Goal: Complete application form

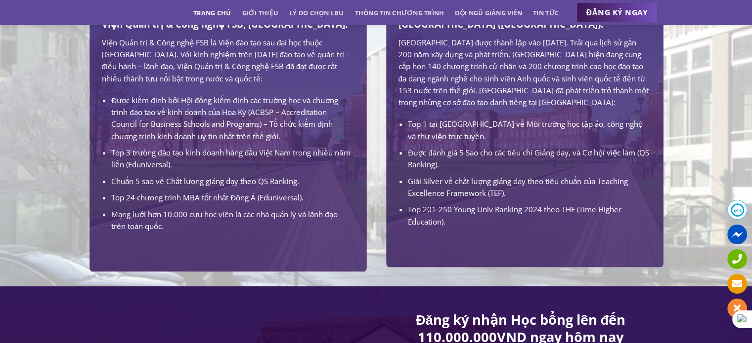
scroll to position [741, 0]
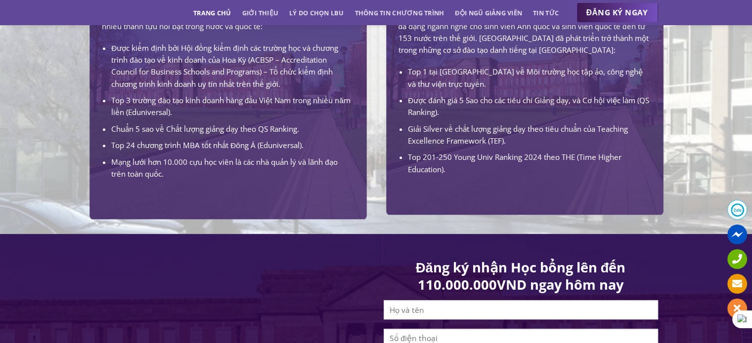
click at [488, 200] on div "[GEOGRAPHIC_DATA] ([GEOGRAPHIC_DATA]): [GEOGRAPHIC_DATA] được thành lập vào [DA…" at bounding box center [524, 56] width 267 height 290
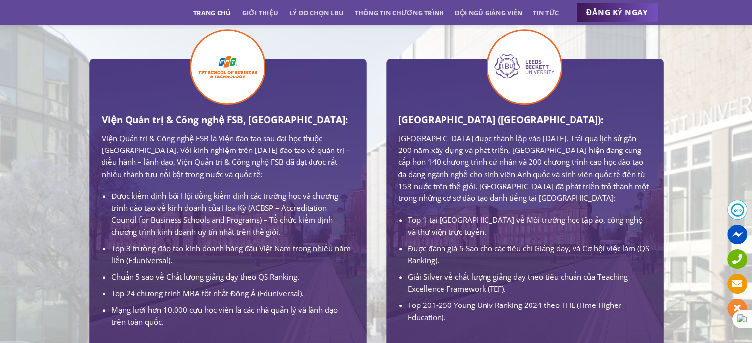
scroll to position [593, 0]
click at [511, 71] on img at bounding box center [524, 67] width 76 height 76
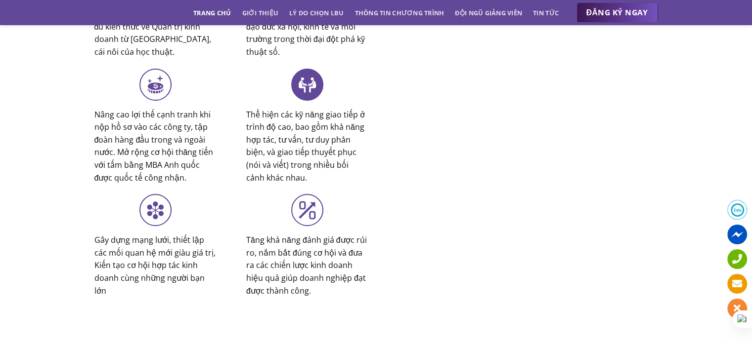
scroll to position [3953, 0]
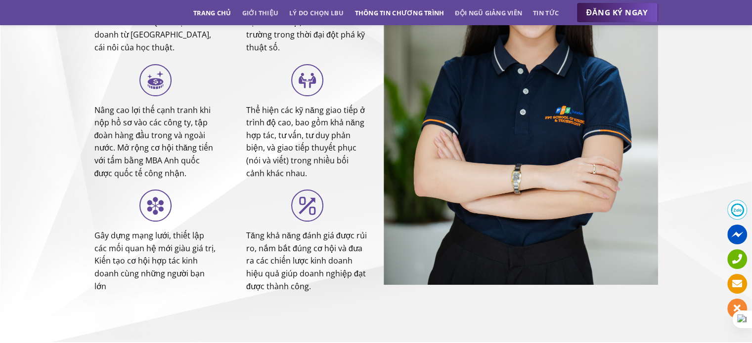
click at [392, 11] on link "Thông tin chương trình" at bounding box center [399, 13] width 89 height 18
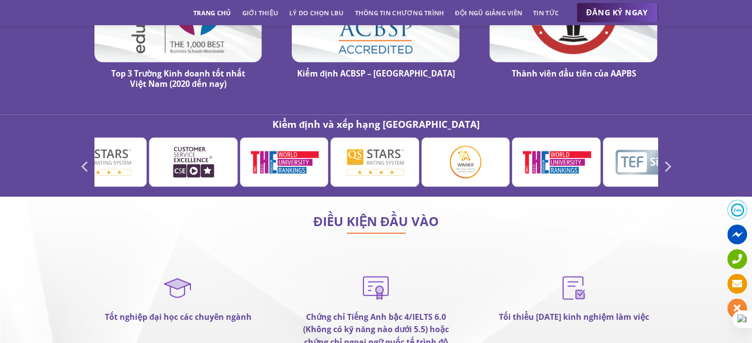
scroll to position [5557, 0]
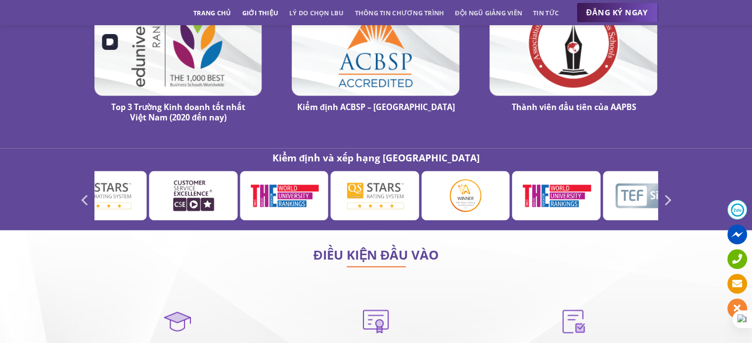
click at [250, 17] on link "Giới thiệu" at bounding box center [260, 13] width 37 height 18
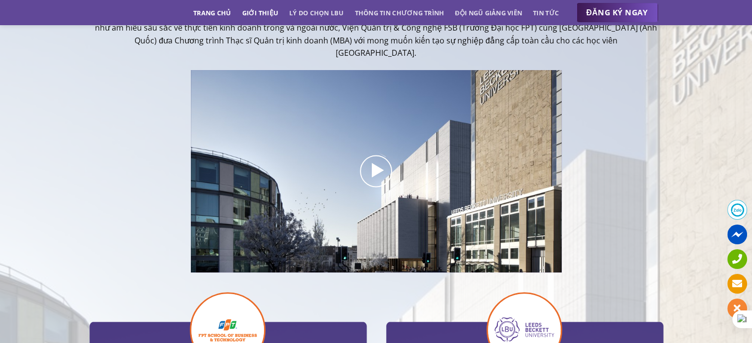
scroll to position [241, 0]
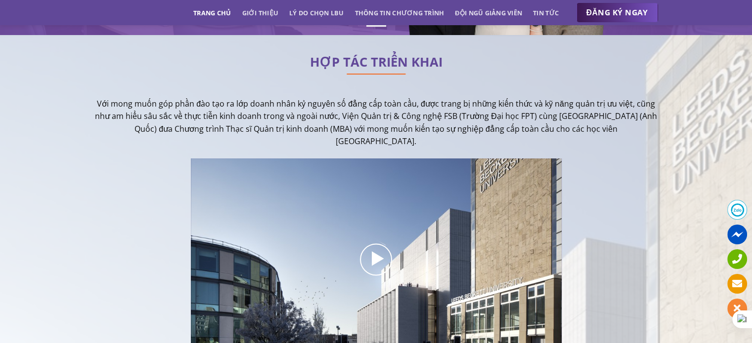
click at [206, 14] on link "Trang chủ" at bounding box center [212, 13] width 38 height 18
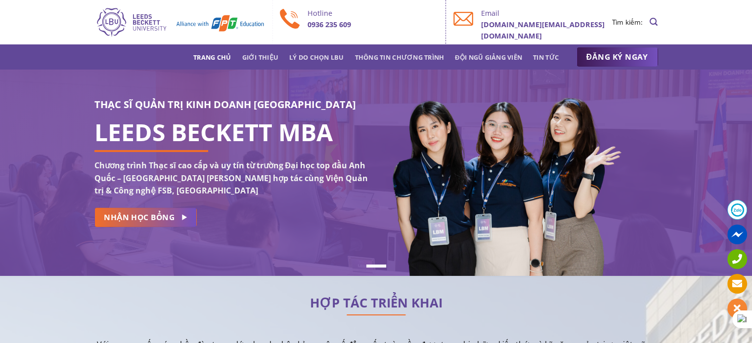
click at [653, 22] on icon "Search" at bounding box center [653, 21] width 8 height 9
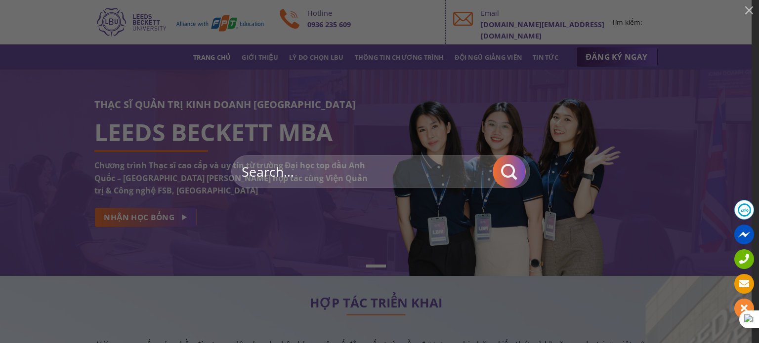
click at [339, 174] on input "search" at bounding box center [380, 171] width 299 height 33
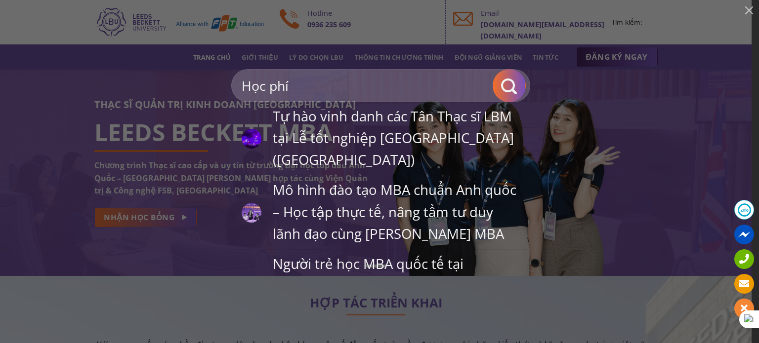
type input "Học phí"
click at [510, 80] on icon "Submit" at bounding box center [509, 86] width 16 height 19
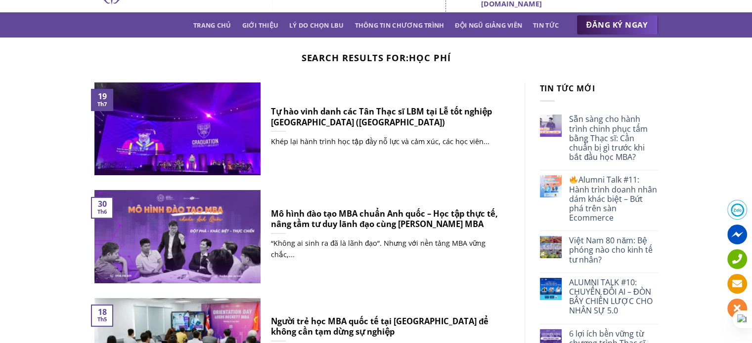
scroll to position [49, 0]
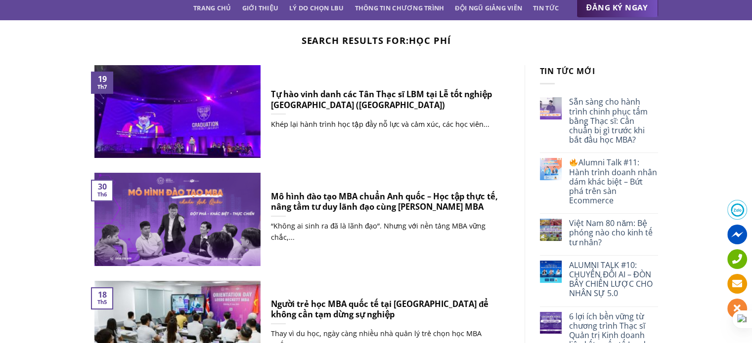
click at [311, 99] on h5 "Tự hào vinh danh các Tân Thạc sĩ LBM tại Lễ tốt nghiệp [GEOGRAPHIC_DATA] ([GEOG…" at bounding box center [385, 99] width 228 height 21
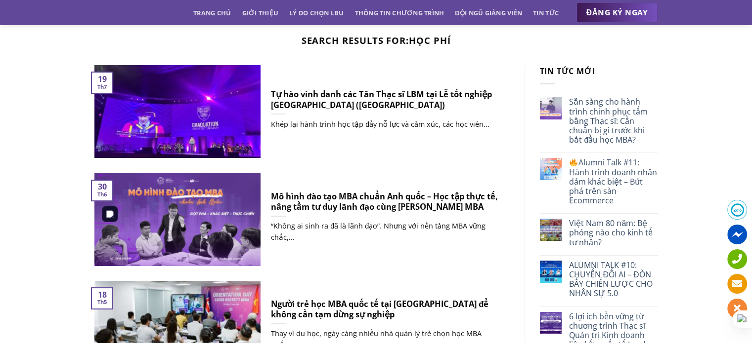
scroll to position [0, 0]
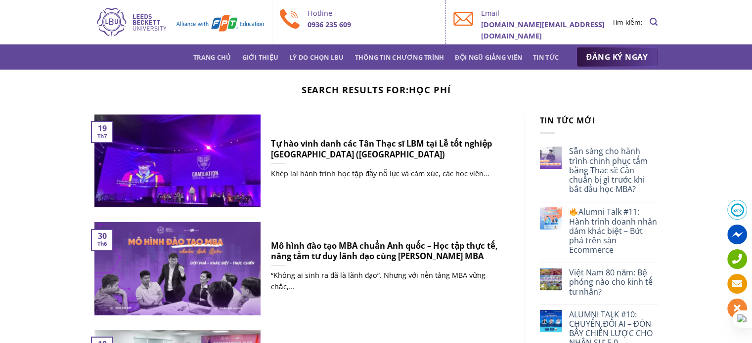
click at [587, 55] on span "ĐĂNG KÝ NGAY" at bounding box center [617, 57] width 62 height 12
click at [642, 62] on span "ĐĂNG KÝ NGAY" at bounding box center [617, 57] width 62 height 12
click at [110, 17] on img at bounding box center [179, 22] width 170 height 32
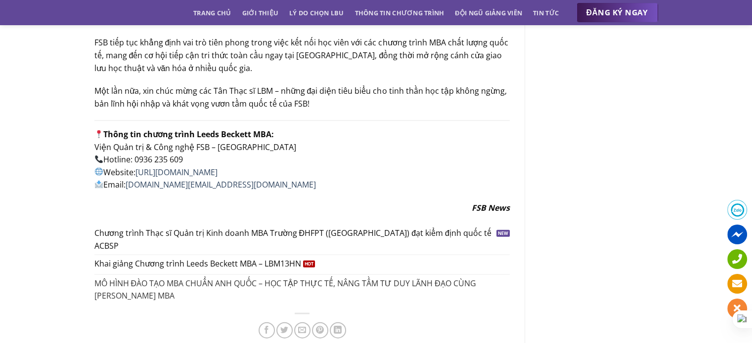
scroll to position [2273, 0]
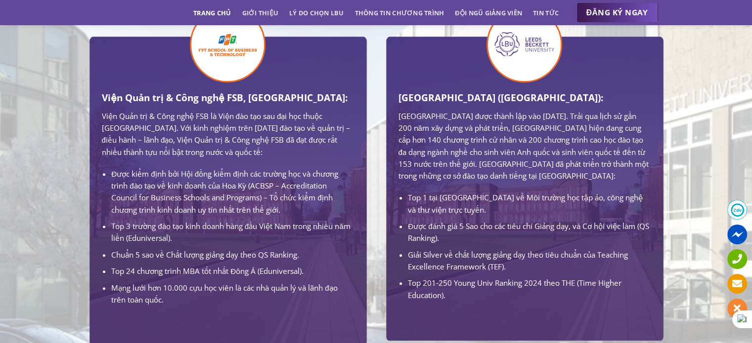
scroll to position [912, 0]
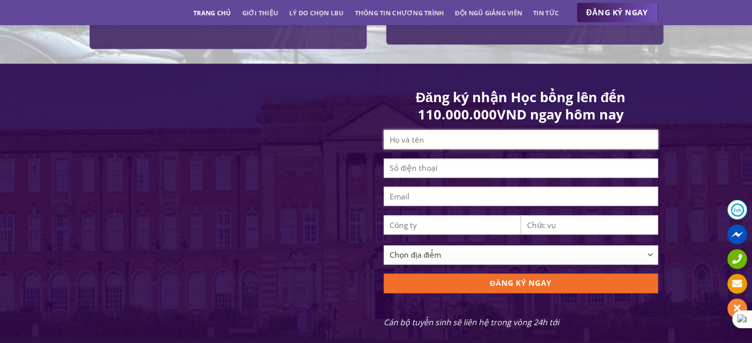
click at [417, 142] on input "Contact form" at bounding box center [520, 139] width 274 height 19
type input "[PERSON_NAME]"
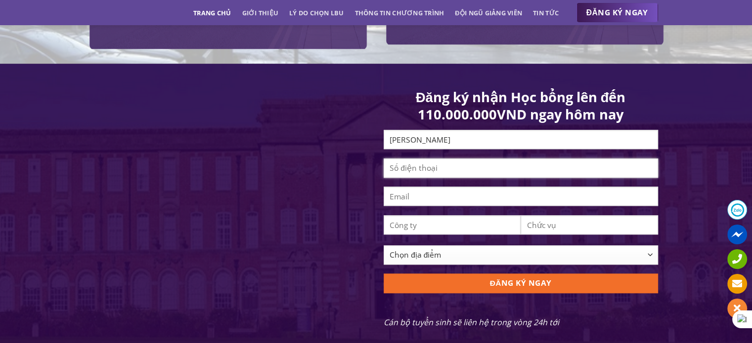
click at [449, 175] on input "Contact form" at bounding box center [520, 168] width 274 height 19
type input "0971898931"
click at [440, 199] on input "Contact form" at bounding box center [520, 196] width 274 height 19
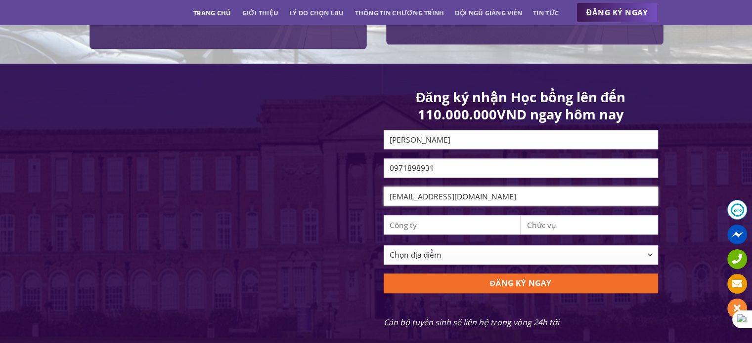
type input "[EMAIL_ADDRESS][DOMAIN_NAME]"
click at [445, 235] on input "Contact form" at bounding box center [451, 224] width 137 height 19
type input "Marketing"
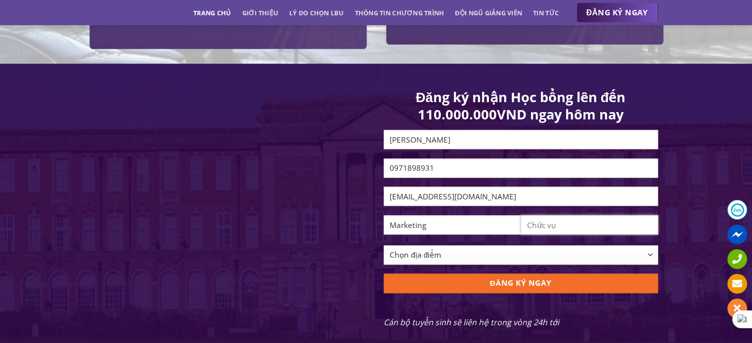
click at [544, 230] on input "Contact form" at bounding box center [588, 224] width 137 height 19
type input "Nhân viên"
click at [512, 259] on select "Chọn địa điểm [GEOGRAPHIC_DATA] [GEOGRAPHIC_DATA] [GEOGRAPHIC_DATA] [GEOGRAPHIC…" at bounding box center [520, 255] width 274 height 19
select select "[GEOGRAPHIC_DATA]"
click at [383, 253] on select "Chọn địa điểm [GEOGRAPHIC_DATA] [GEOGRAPHIC_DATA] [GEOGRAPHIC_DATA] [GEOGRAPHIC…" at bounding box center [520, 255] width 274 height 19
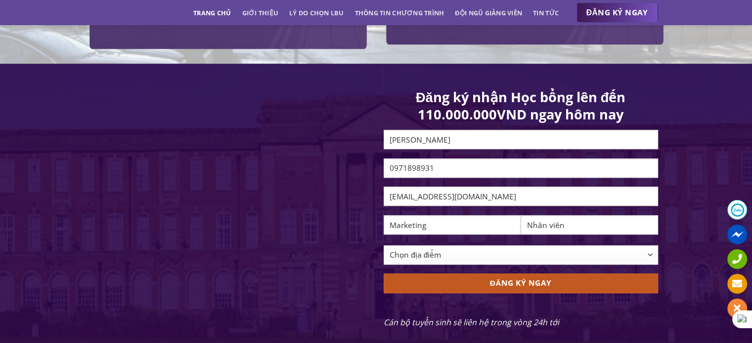
click at [458, 292] on input "ĐĂNG KÝ NGAY" at bounding box center [520, 283] width 274 height 19
